Goal: Check status

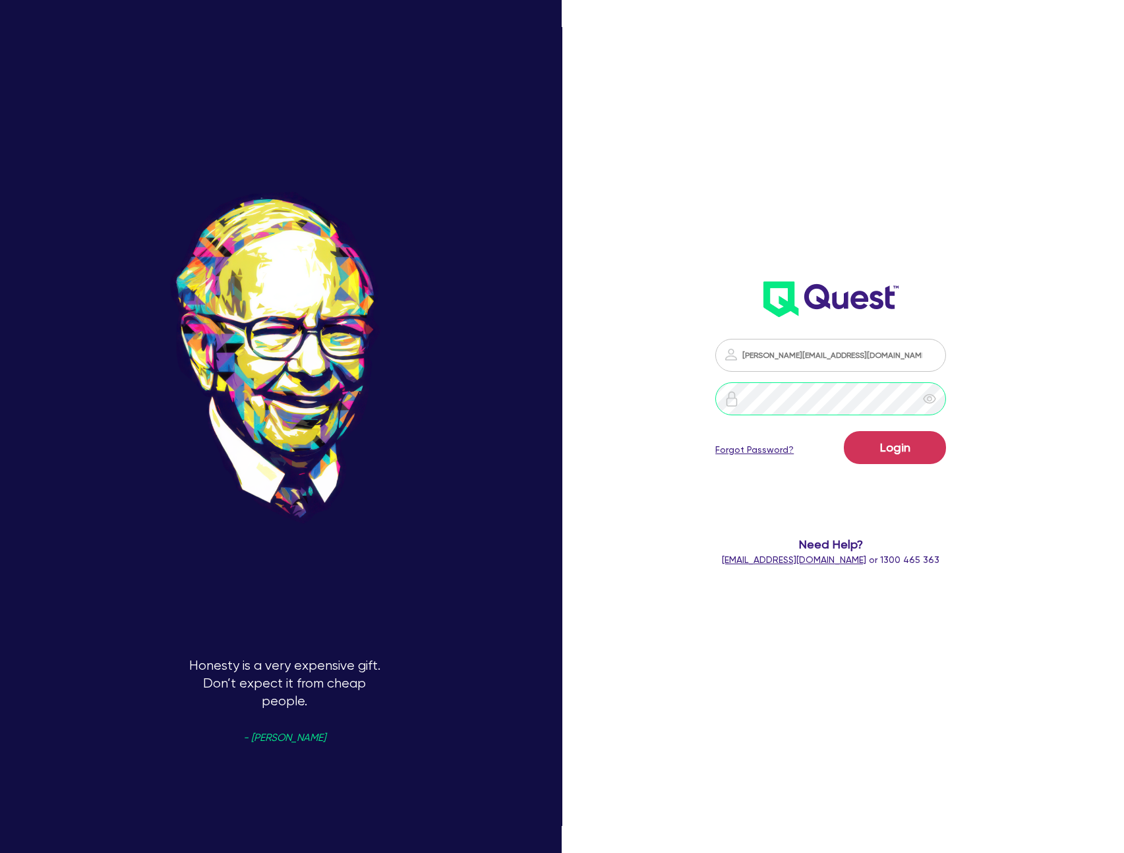
click at [844, 431] on button "Login" at bounding box center [895, 447] width 102 height 33
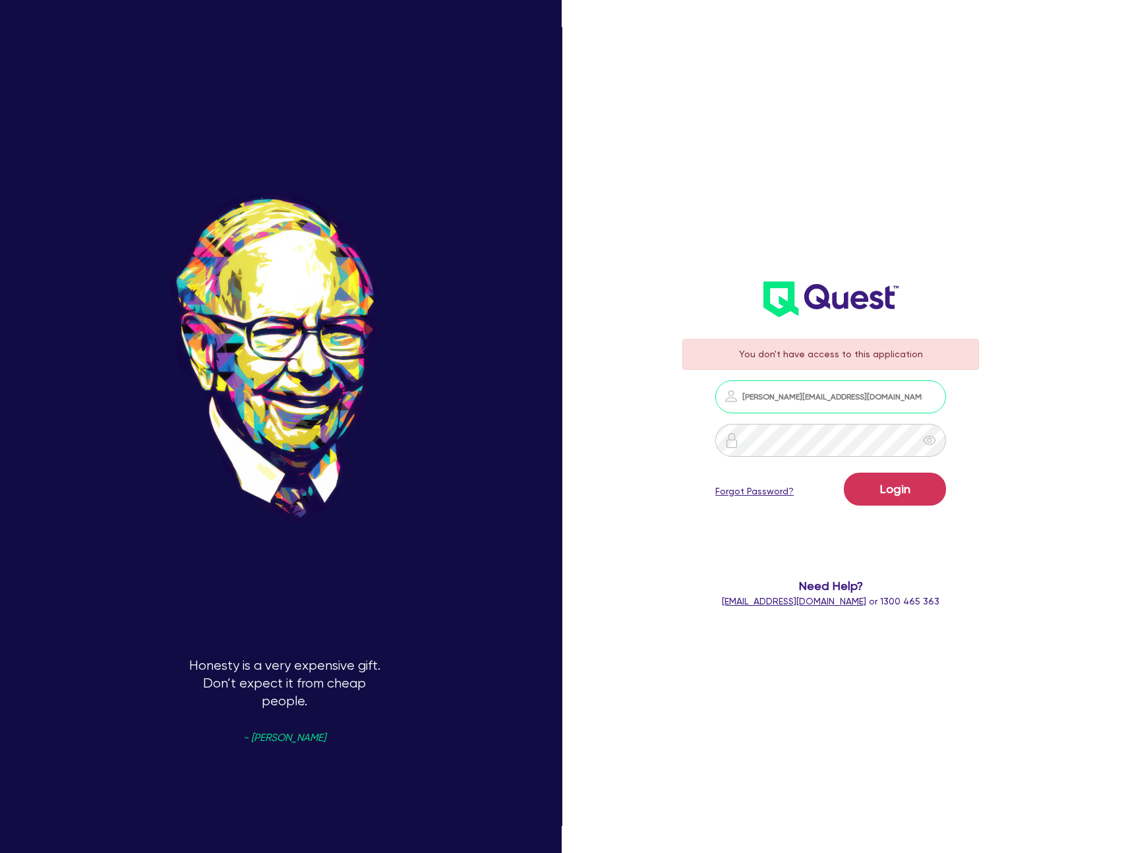
type input "[PERSON_NAME][EMAIL_ADDRESS][DOMAIN_NAME]"
click at [844, 472] on button "Login" at bounding box center [895, 488] width 102 height 33
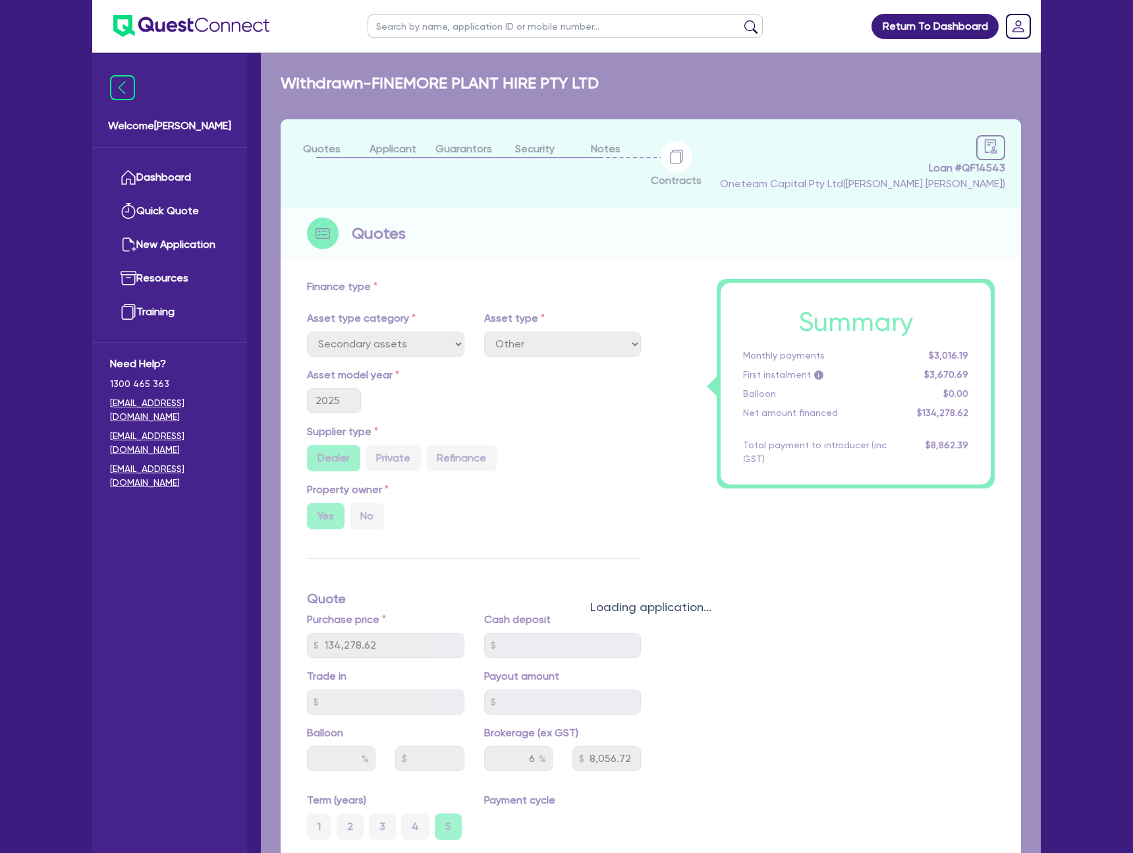
select select "SECONDARY_ASSETS"
select select "OTHER"
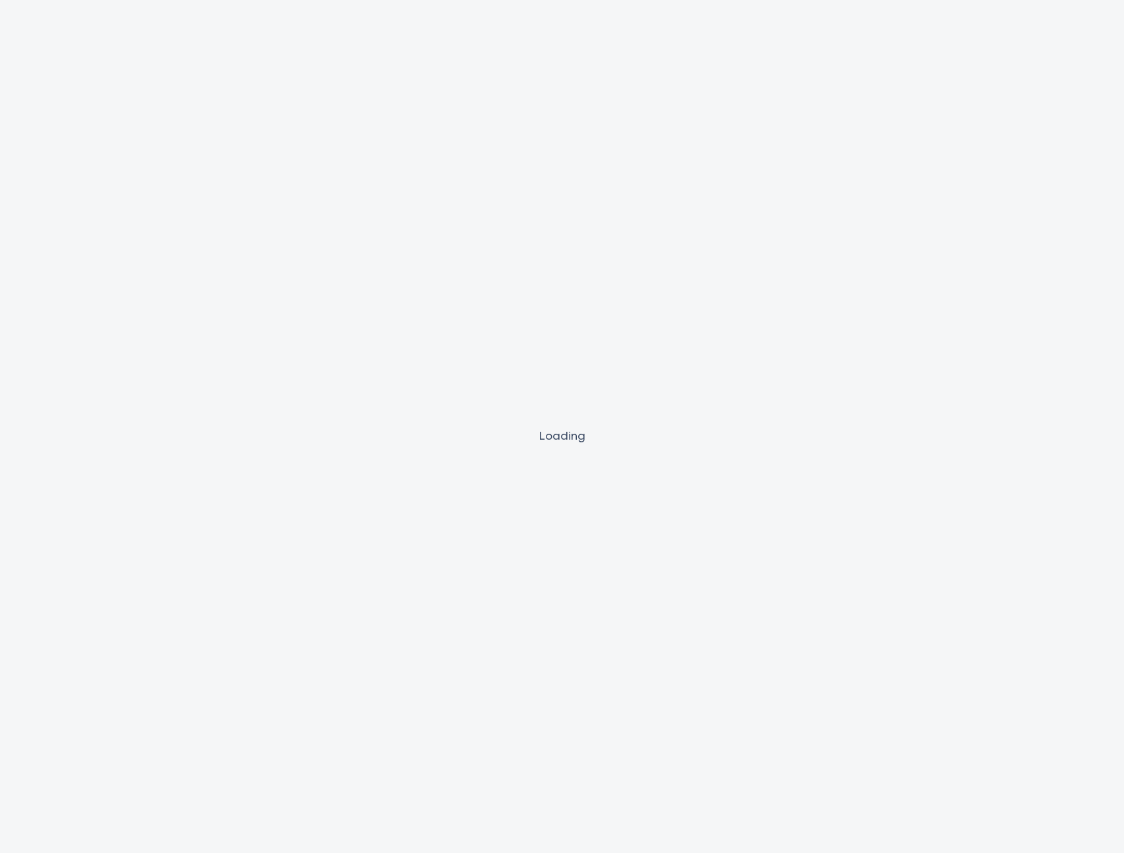
select select "SECONDARY_ASSETS"
select select "OTHER"
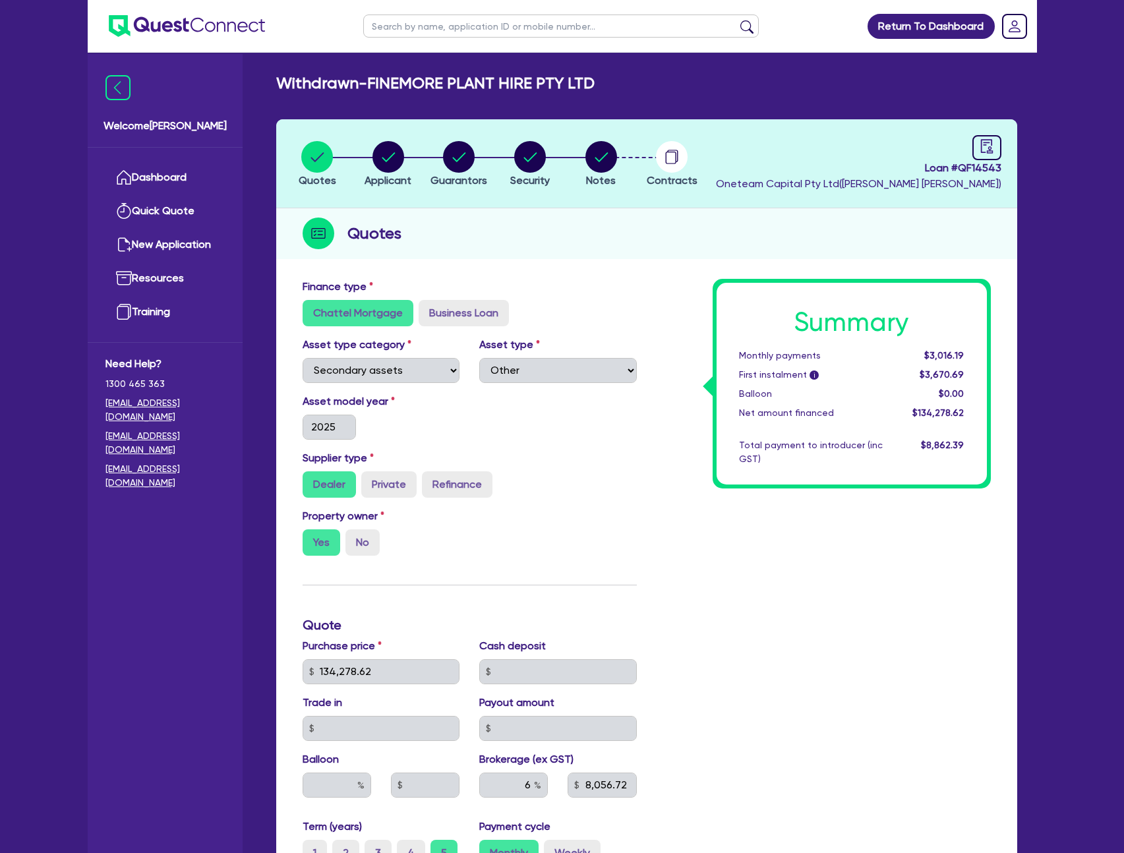
click at [800, 88] on div "Withdrawn - FINEMORE PLANT HIRE PTY LTD" at bounding box center [646, 83] width 760 height 19
